Goal: Navigation & Orientation: Find specific page/section

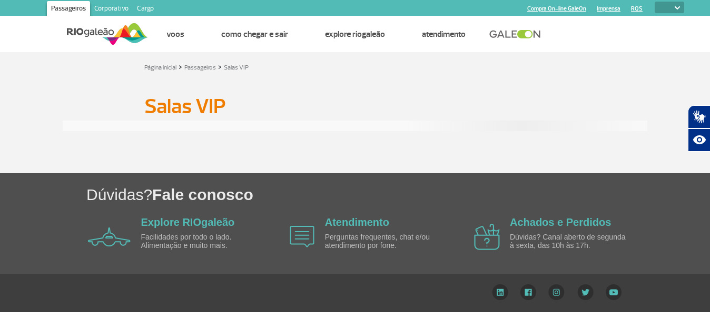
select select
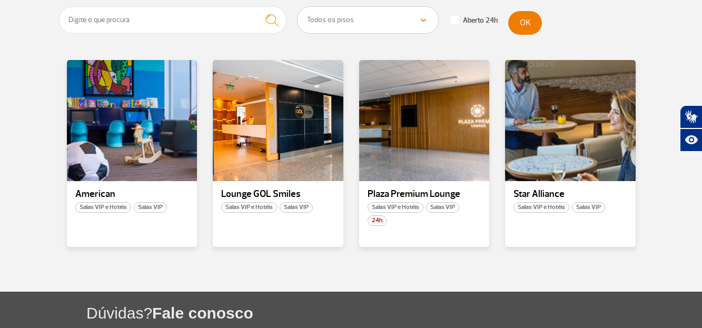
scroll to position [263, 0]
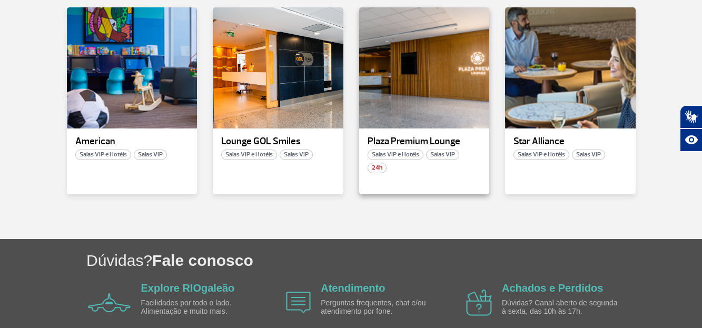
click at [444, 152] on span "Salas VIP" at bounding box center [442, 155] width 33 height 11
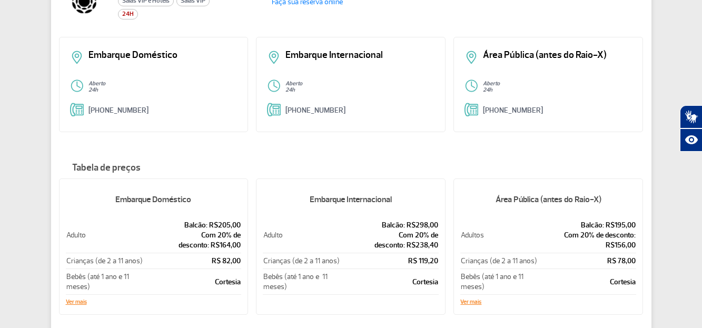
scroll to position [158, 0]
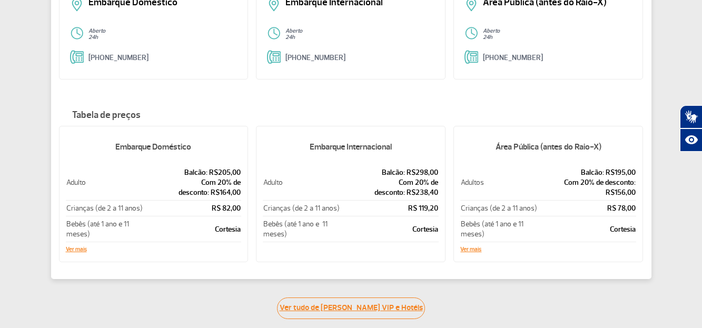
click at [369, 307] on link "Ver tudo de [PERSON_NAME] VIP e Hotéis" at bounding box center [351, 309] width 148 height 22
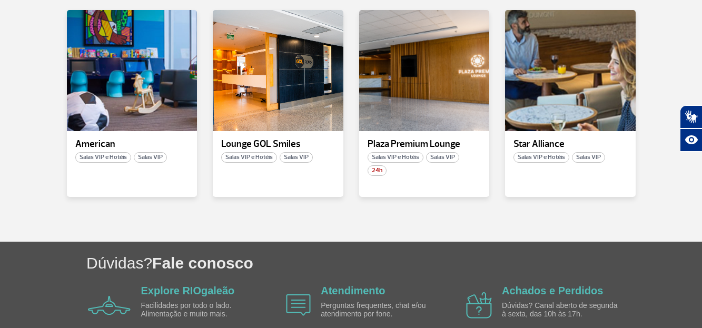
scroll to position [208, 0]
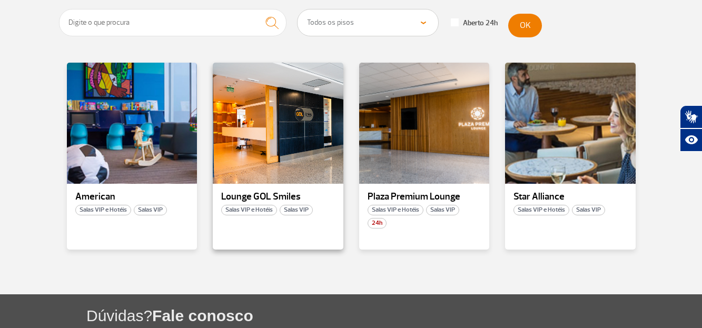
click at [292, 211] on span "Salas VIP" at bounding box center [296, 210] width 33 height 11
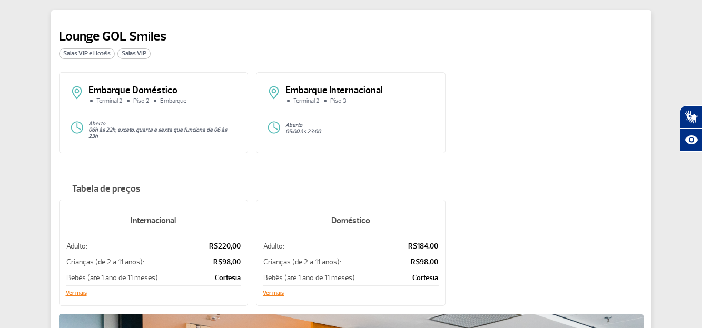
scroll to position [105, 0]
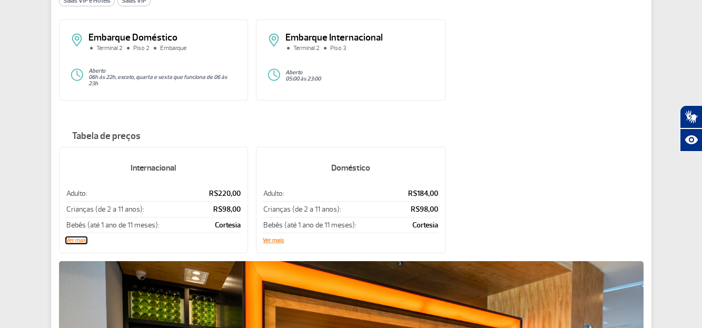
click at [76, 238] on button "Ver mais" at bounding box center [76, 241] width 21 height 6
